Goal: Task Accomplishment & Management: Manage account settings

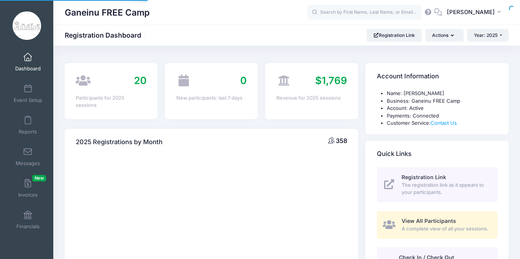
select select
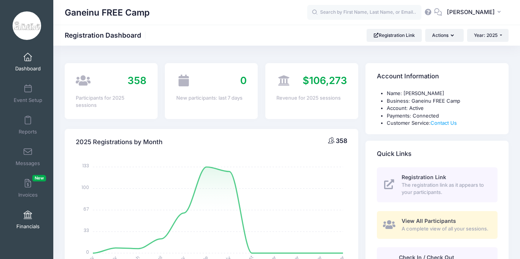
click at [27, 221] on link "Financials" at bounding box center [28, 220] width 36 height 27
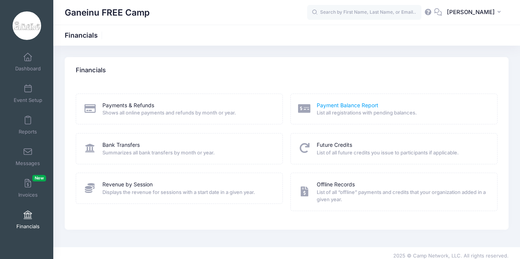
click at [350, 106] on link "Payment Balance Report" at bounding box center [348, 106] width 62 height 8
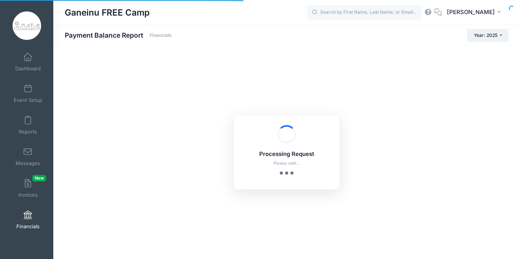
select select "10"
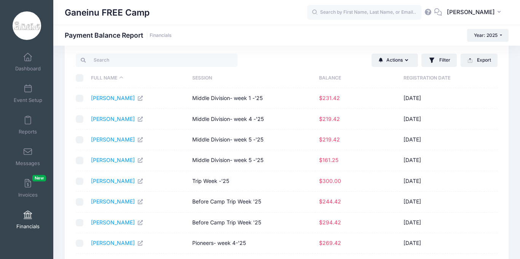
scroll to position [15, 0]
click at [165, 93] on td "Barenholtz, Serena" at bounding box center [137, 98] width 101 height 21
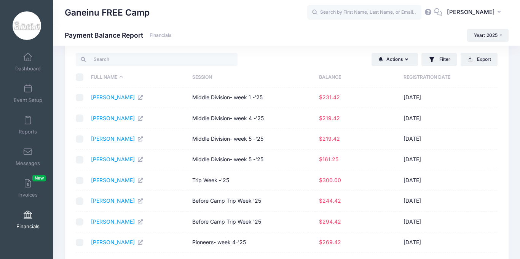
click at [165, 93] on td "Barenholtz, Serena" at bounding box center [137, 98] width 101 height 21
click at [164, 93] on td "Barenholtz, Serena" at bounding box center [137, 98] width 101 height 21
click at [108, 233] on td "Gardin, Nava" at bounding box center [137, 243] width 101 height 21
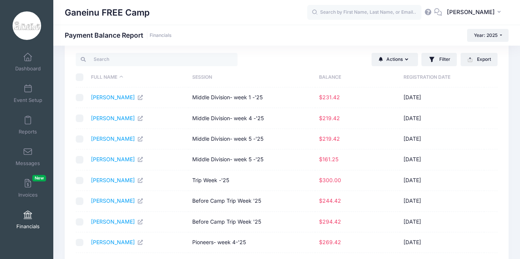
click at [108, 233] on td "Gardin, Nava" at bounding box center [137, 243] width 101 height 21
click at [112, 185] on td "Bronfin, Eliana" at bounding box center [137, 181] width 101 height 21
click at [248, 214] on td "Before Camp Trip Week '25" at bounding box center [252, 222] width 127 height 21
click at [247, 214] on td "Before Camp Trip Week '25" at bounding box center [252, 222] width 127 height 21
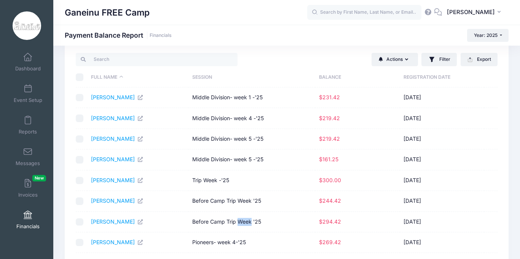
click at [220, 240] on td "Pioneers- week 4-'25" at bounding box center [252, 243] width 127 height 21
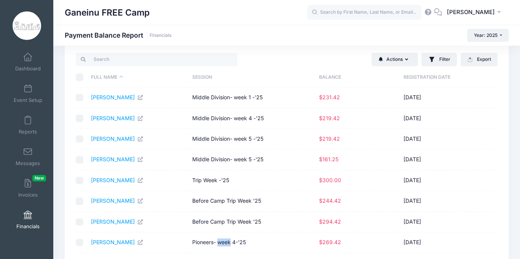
click at [220, 240] on td "Pioneers- week 4-'25" at bounding box center [252, 243] width 127 height 21
click at [520, 199] on div "Actions Send Payment Reminder Send Email Filter Filter Options Session: All Ses…" at bounding box center [286, 185] width 467 height 286
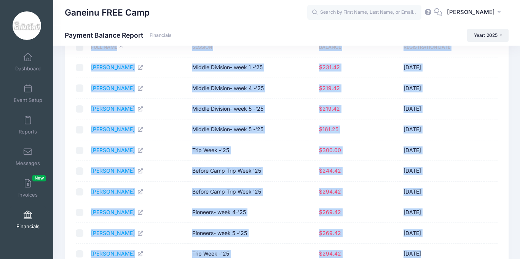
scroll to position [0, 0]
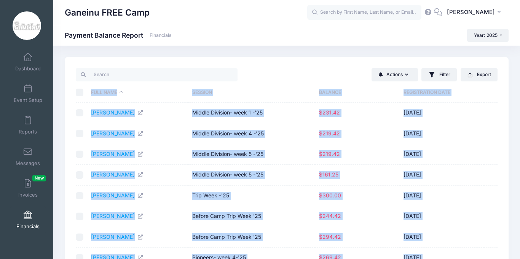
drag, startPoint x: 520, startPoint y: 199, endPoint x: 520, endPoint y: 190, distance: 8.8
click at [520, 190] on html "Processing Request Please wait... Processing Request Please wait... Processing …" at bounding box center [260, 129] width 520 height 259
